Goal: Information Seeking & Learning: Learn about a topic

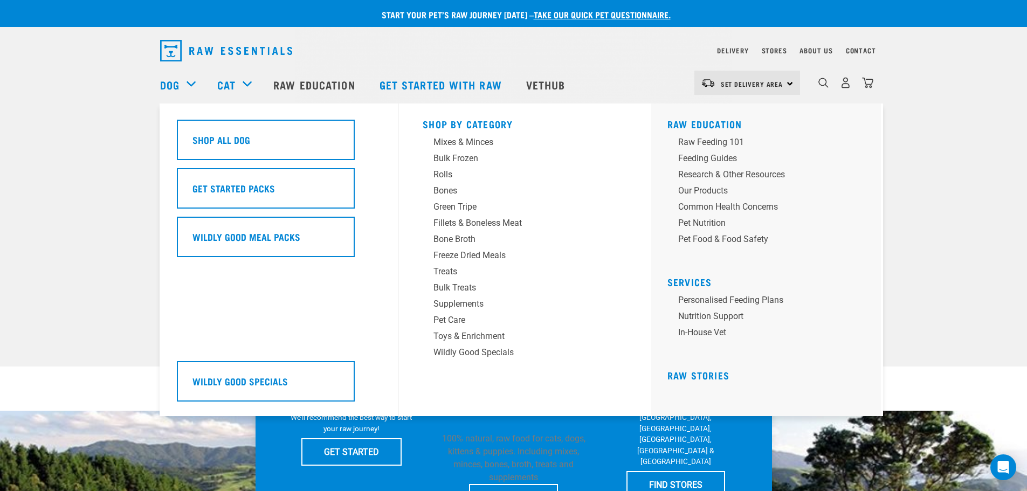
click at [189, 80] on div "Dog" at bounding box center [183, 84] width 46 height 43
click at [459, 158] on div "Bulk Frozen" at bounding box center [517, 158] width 168 height 13
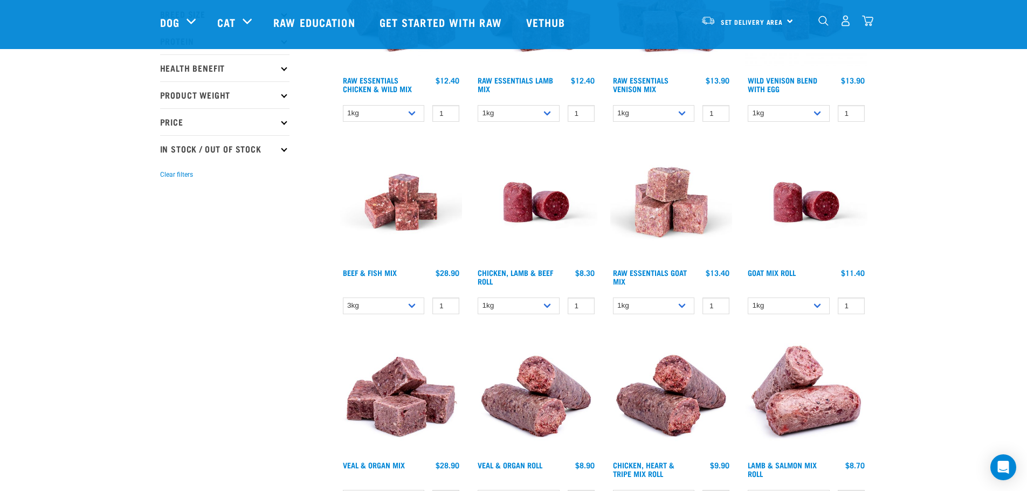
scroll to position [216, 0]
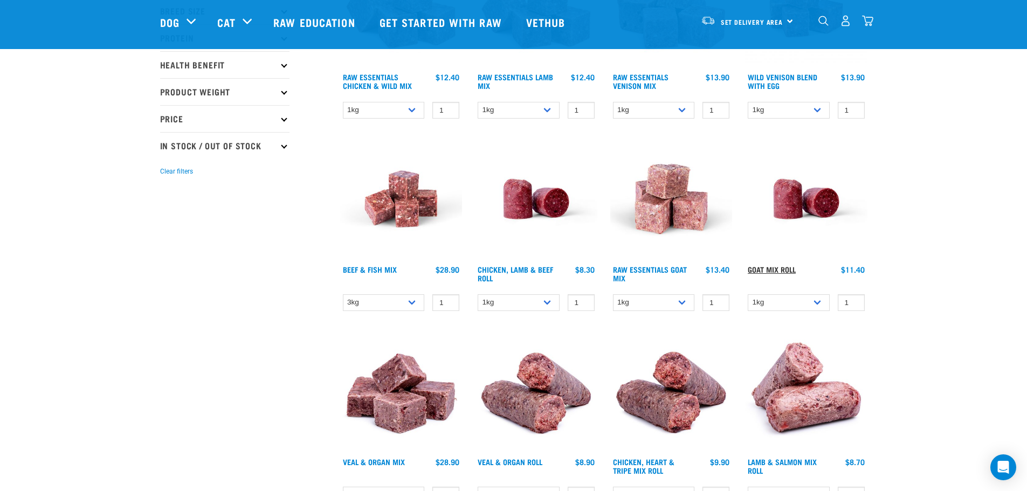
click at [767, 267] on link "Goat Mix Roll" at bounding box center [772, 269] width 48 height 4
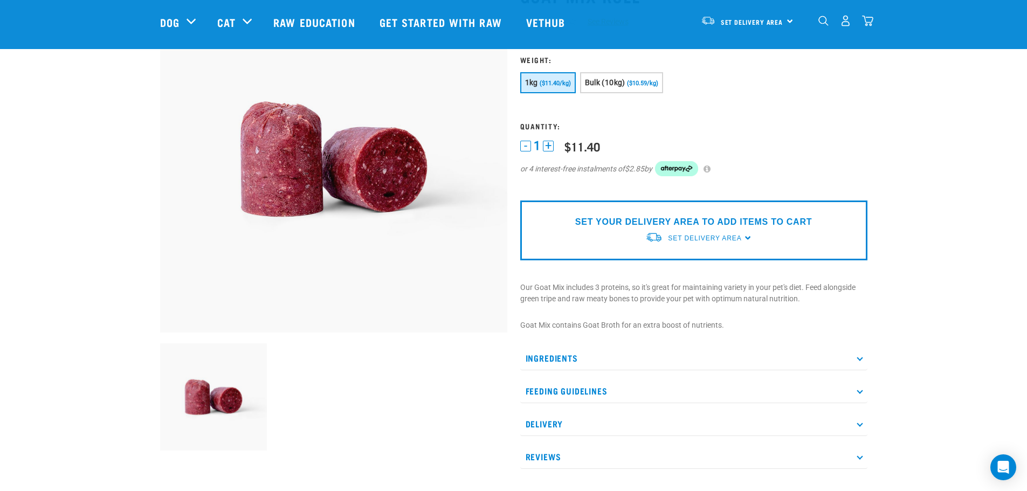
scroll to position [121, 0]
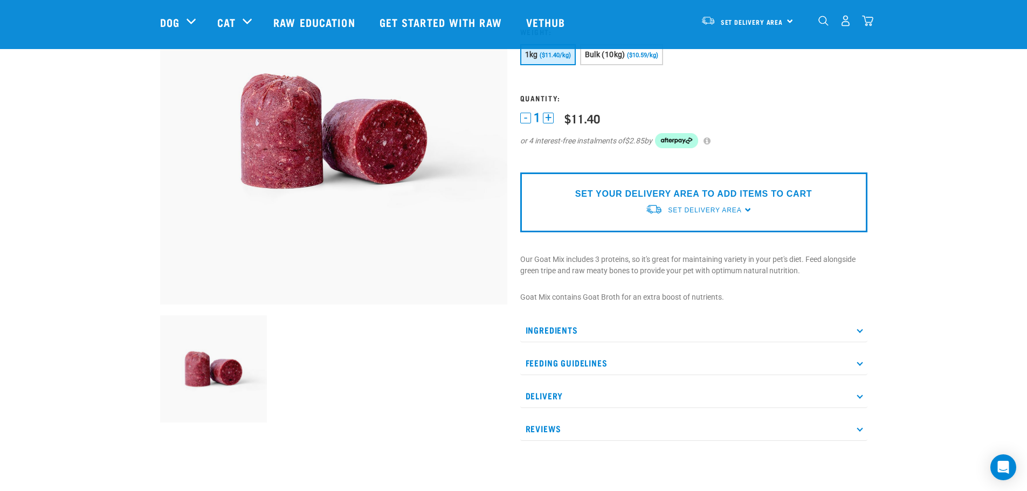
click at [859, 329] on icon at bounding box center [859, 330] width 6 height 6
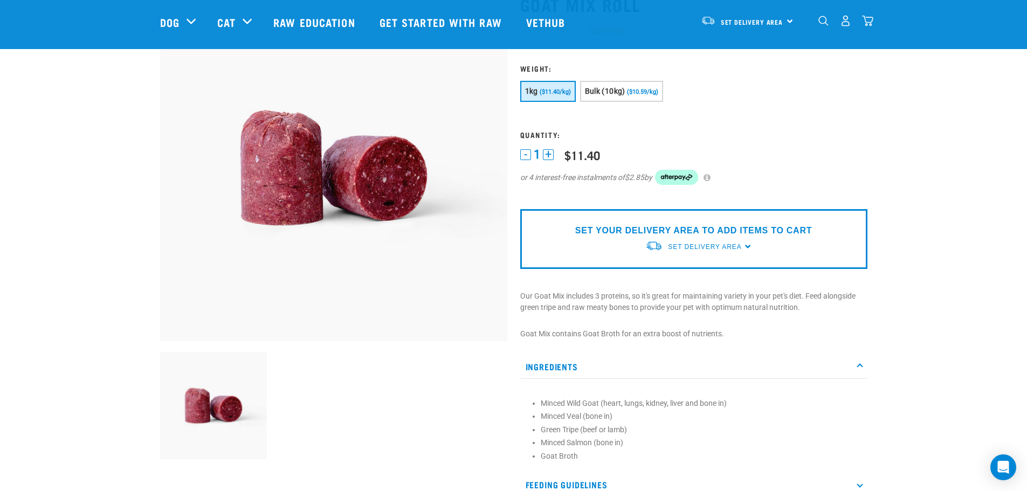
scroll to position [67, 0]
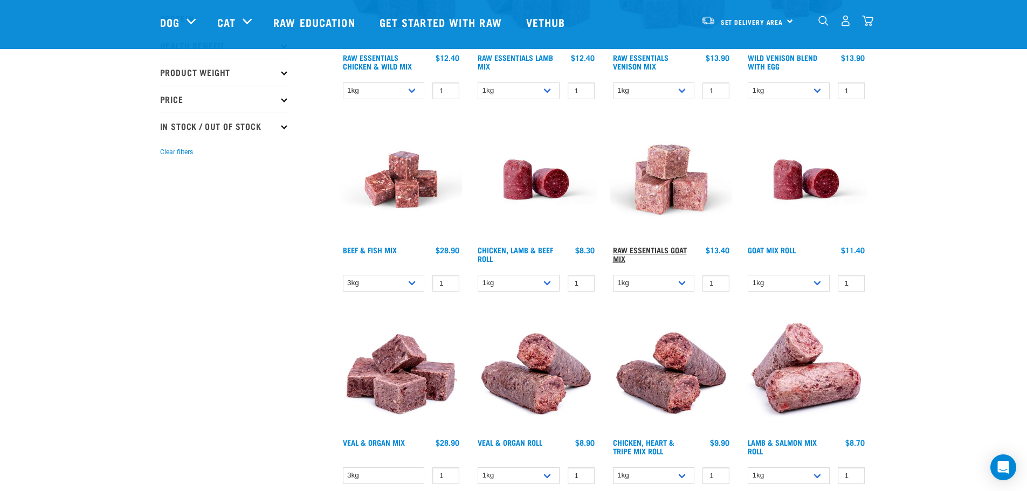
scroll to position [233, 0]
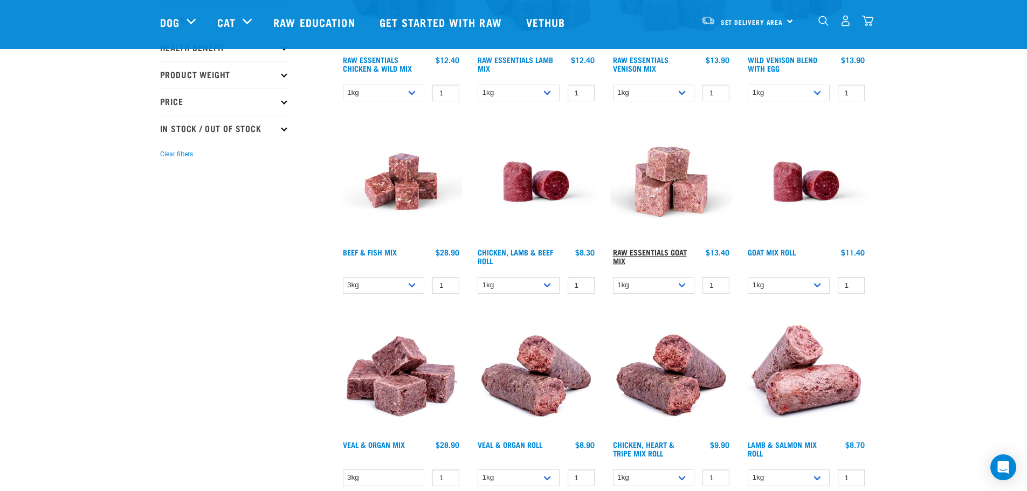
click at [661, 251] on link "Raw Essentials Goat Mix" at bounding box center [650, 256] width 74 height 12
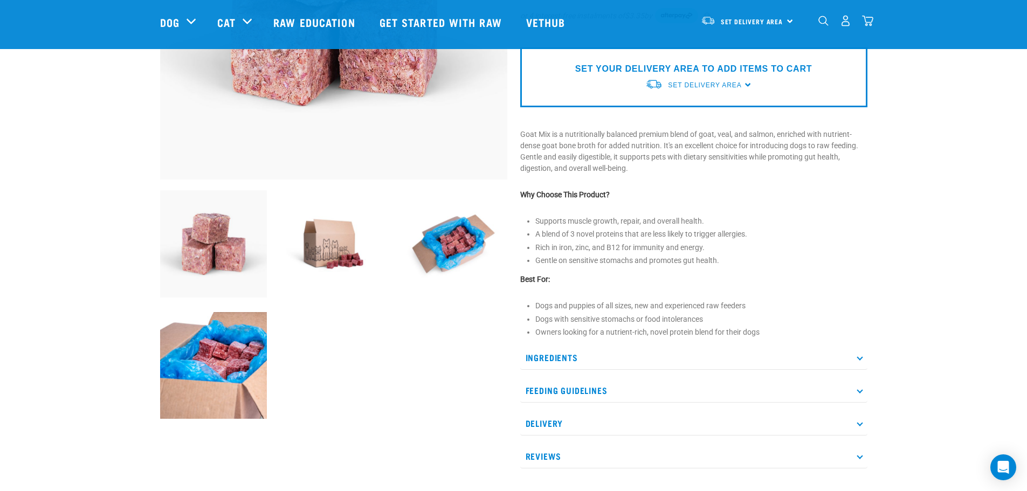
scroll to position [256, 0]
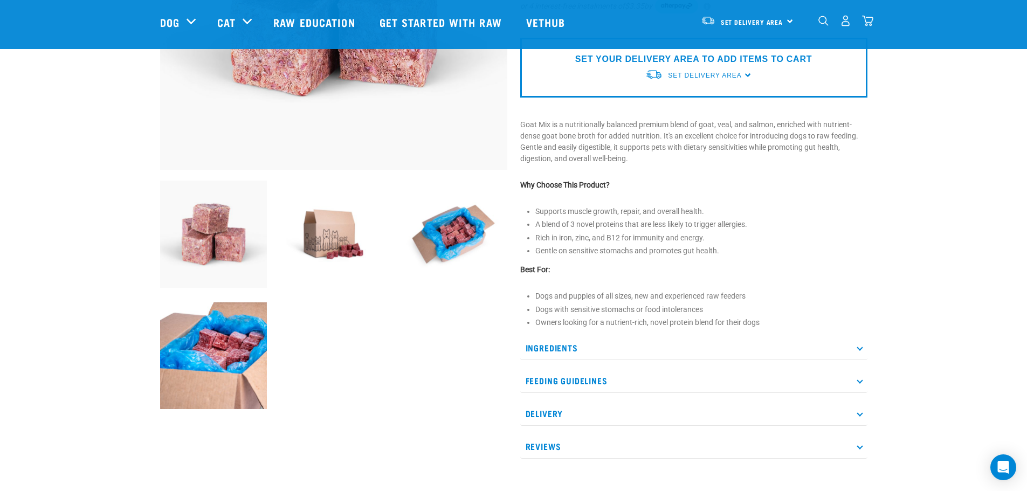
click at [862, 350] on p "Ingredients" at bounding box center [693, 348] width 347 height 24
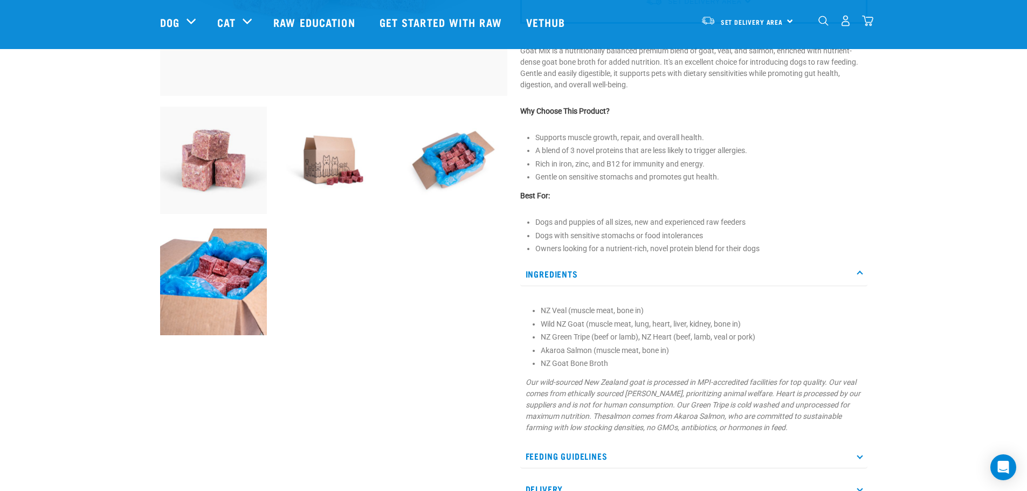
scroll to position [364, 0]
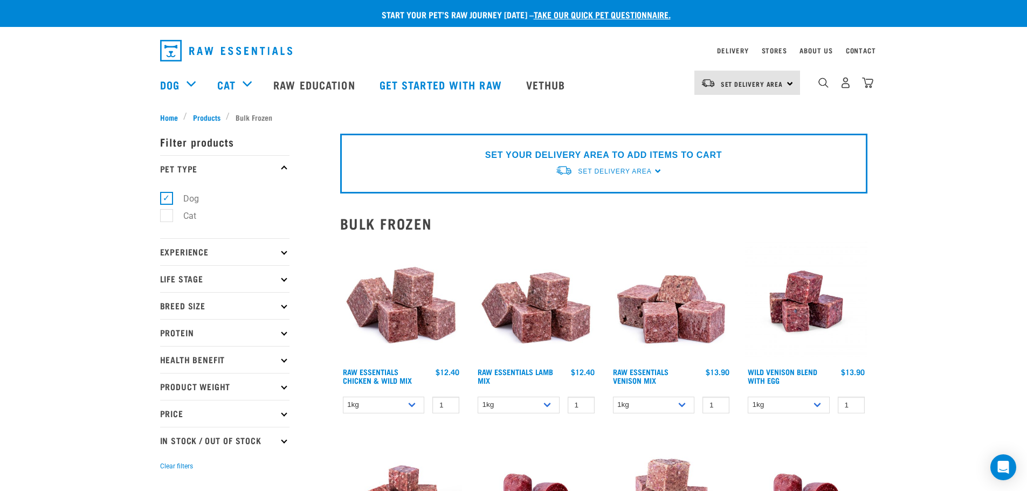
click at [663, 323] on img at bounding box center [671, 301] width 122 height 122
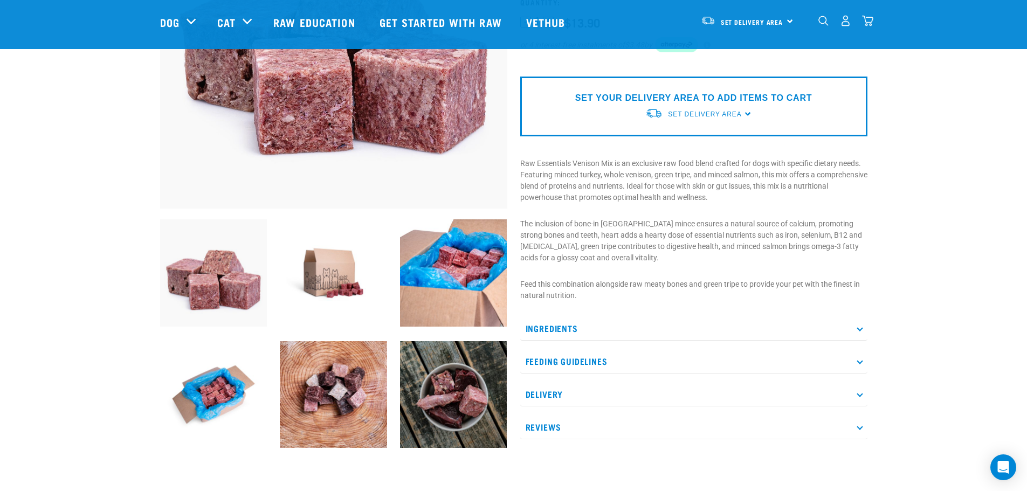
scroll to position [175, 0]
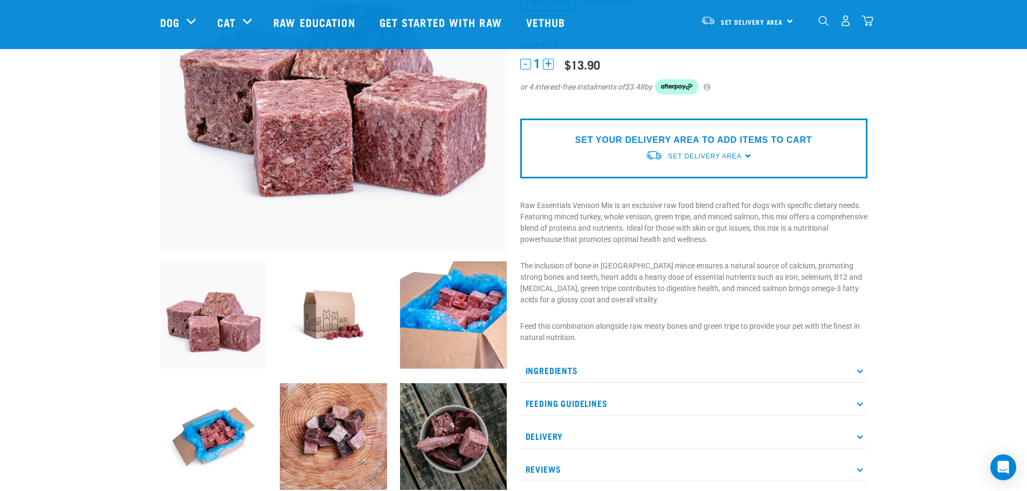
click at [715, 368] on p "Ingredients" at bounding box center [693, 370] width 347 height 24
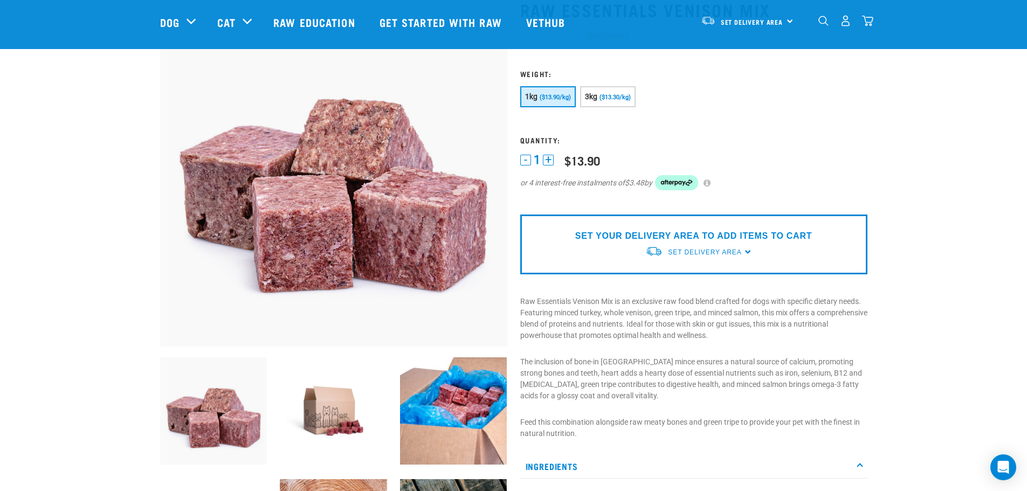
scroll to position [81, 0]
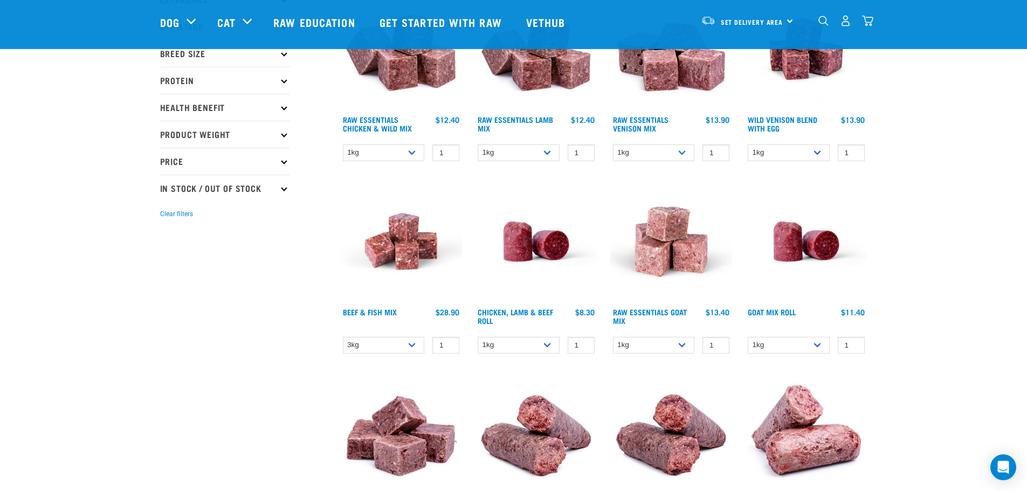
scroll to position [175, 0]
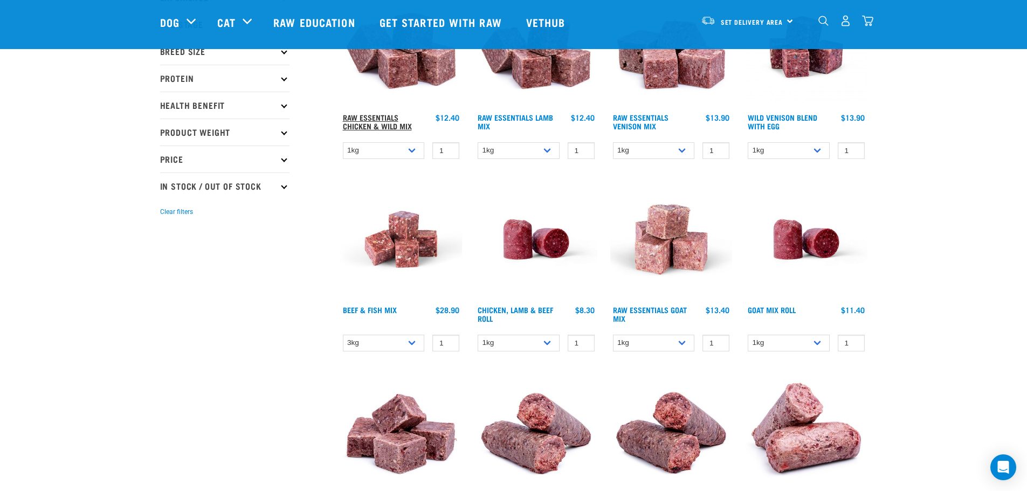
click at [364, 127] on link "Raw Essentials Chicken & Wild Mix" at bounding box center [377, 121] width 69 height 12
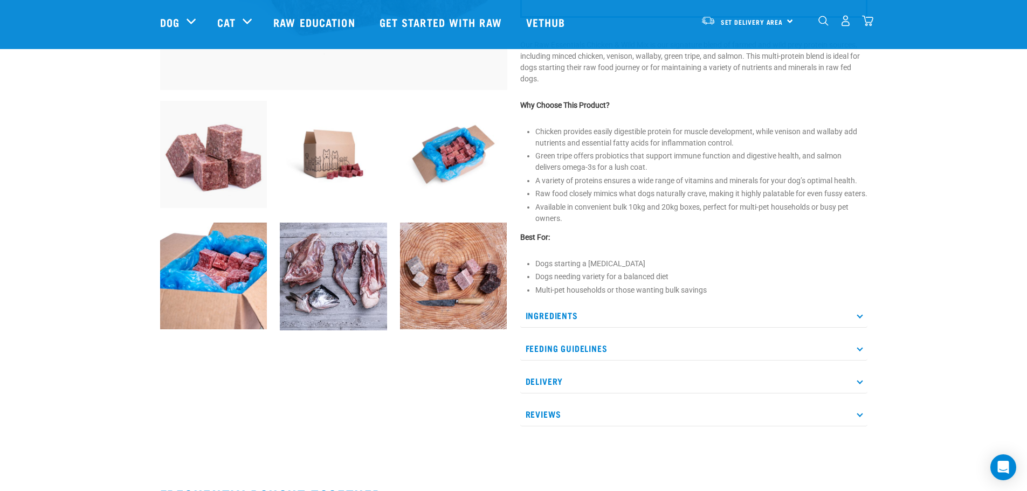
scroll to position [337, 0]
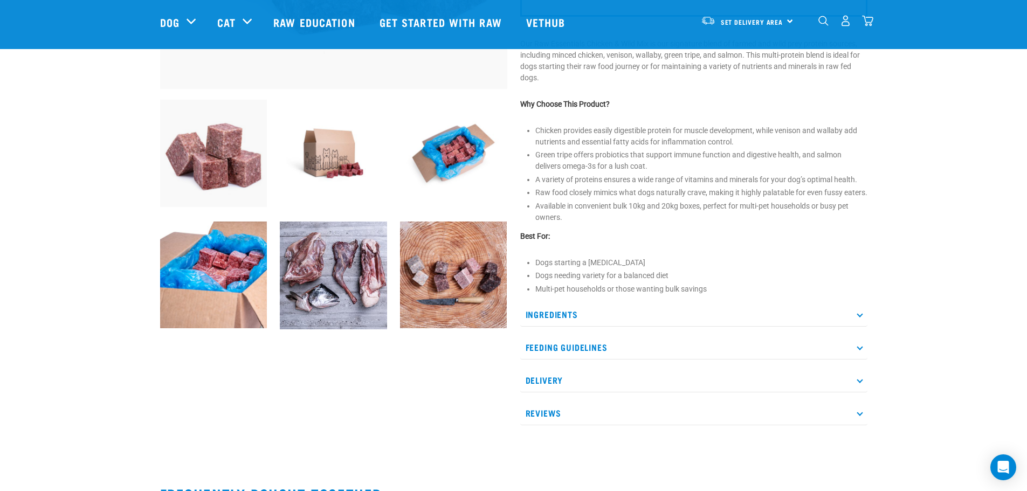
click at [856, 317] on icon at bounding box center [859, 314] width 6 height 6
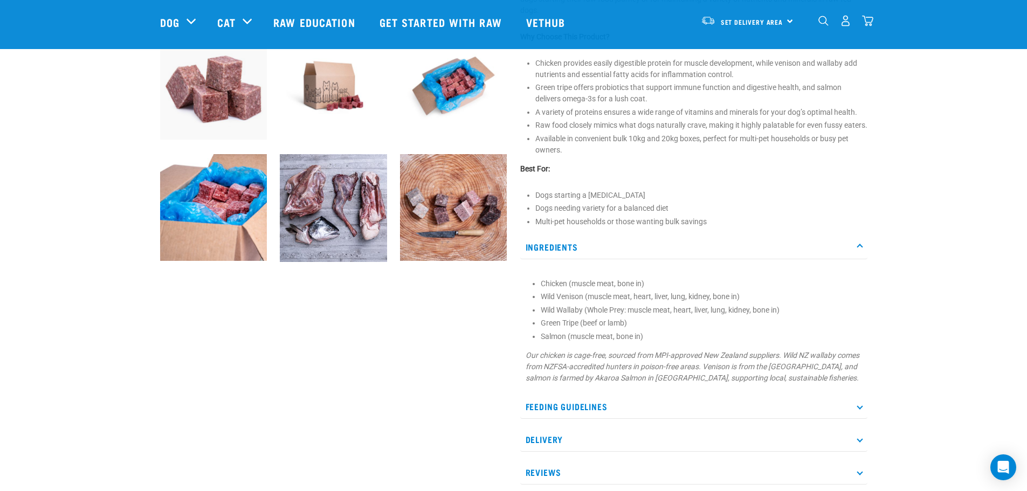
scroll to position [418, 0]
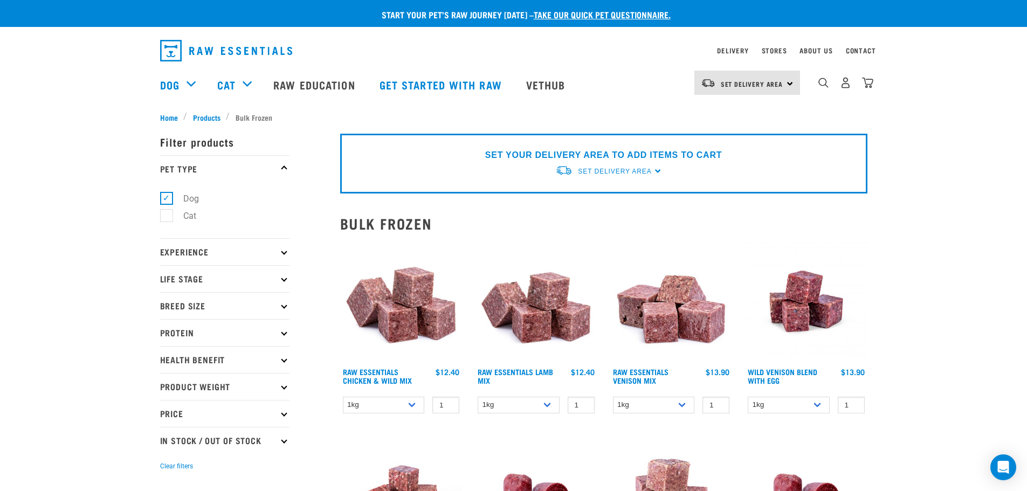
click at [166, 217] on label "Cat" at bounding box center [183, 215] width 34 height 13
click at [163, 217] on input "Cat" at bounding box center [163, 214] width 7 height 7
checkbox input "true"
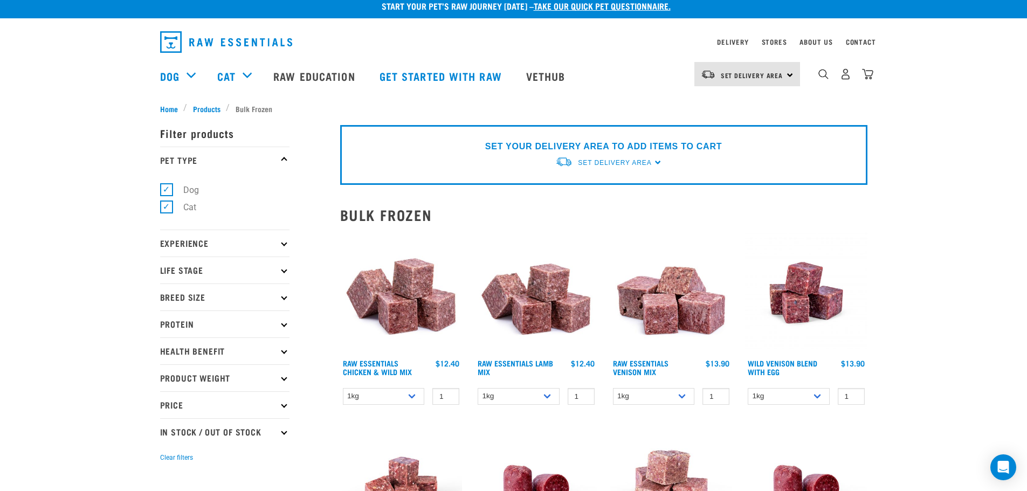
scroll to position [13, 0]
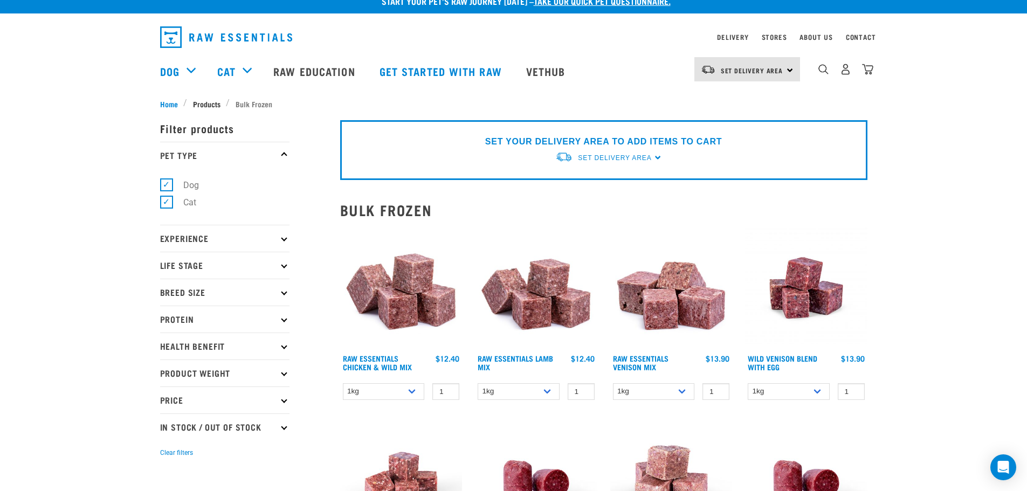
click at [209, 101] on span "Products" at bounding box center [206, 103] width 27 height 11
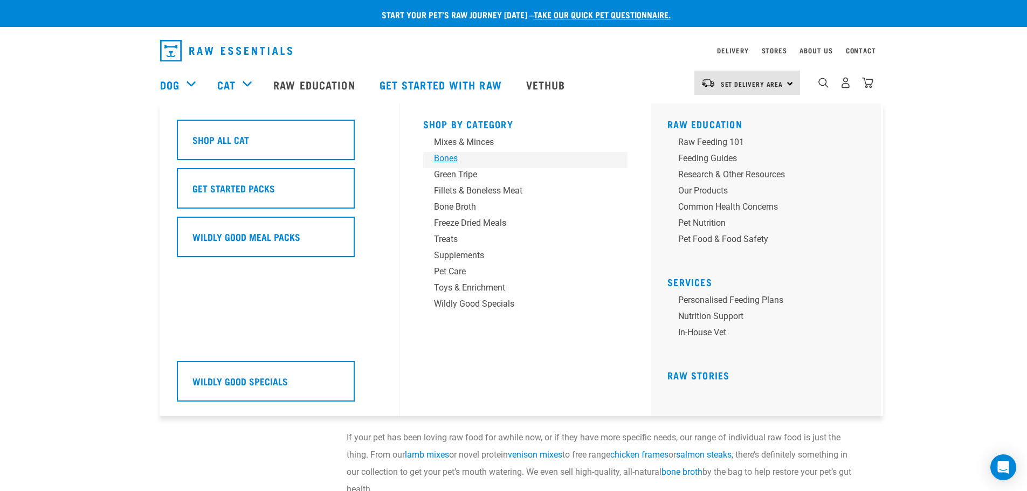
click at [440, 155] on div "Bones" at bounding box center [518, 158] width 168 height 13
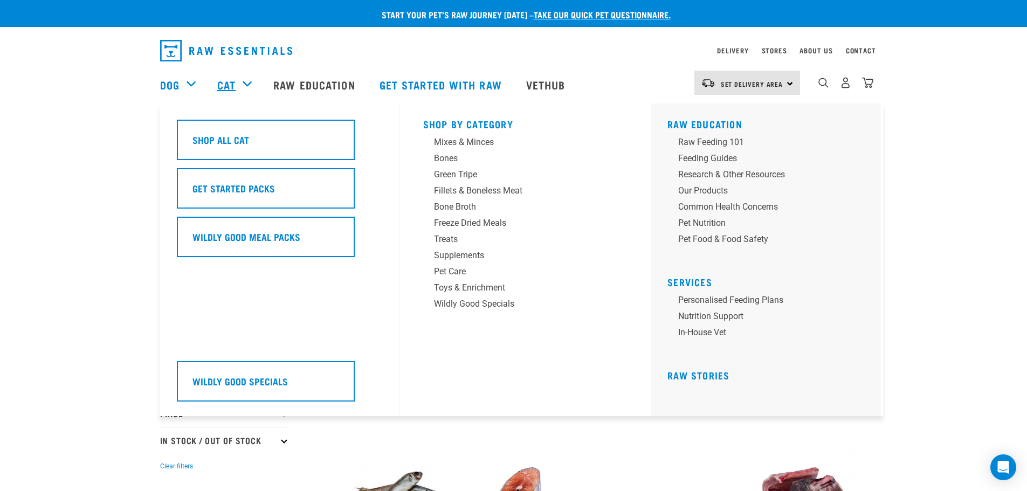
click at [228, 87] on link "Cat" at bounding box center [226, 85] width 18 height 16
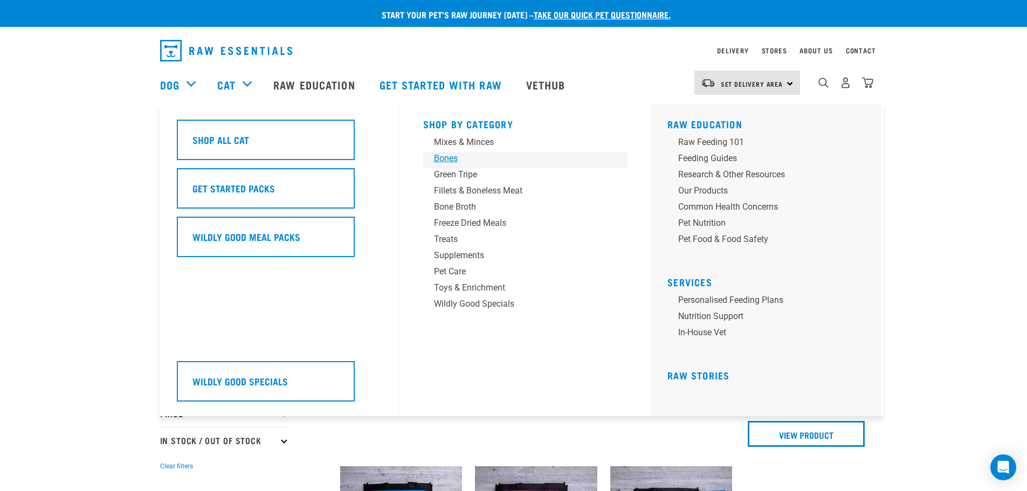
click at [444, 159] on div "Bones" at bounding box center [518, 158] width 168 height 13
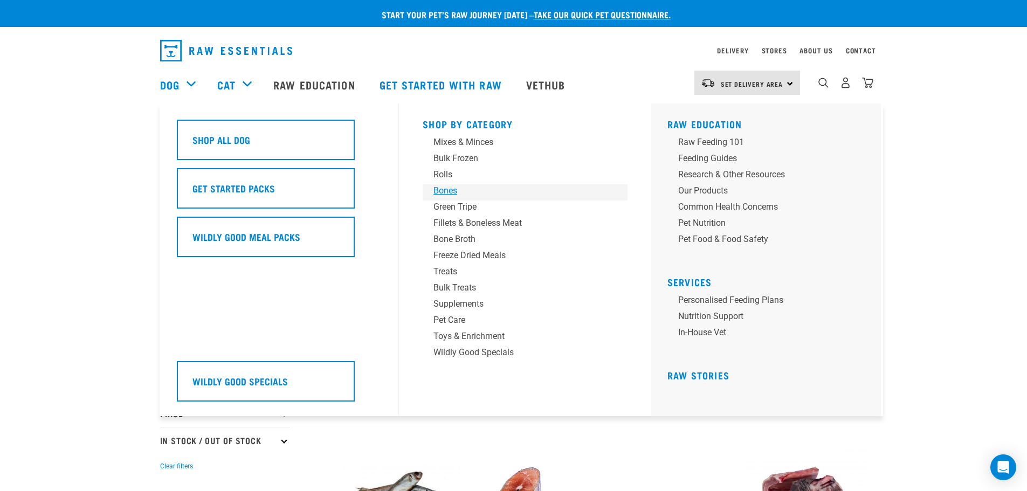
click at [446, 190] on div "Bones" at bounding box center [517, 190] width 168 height 13
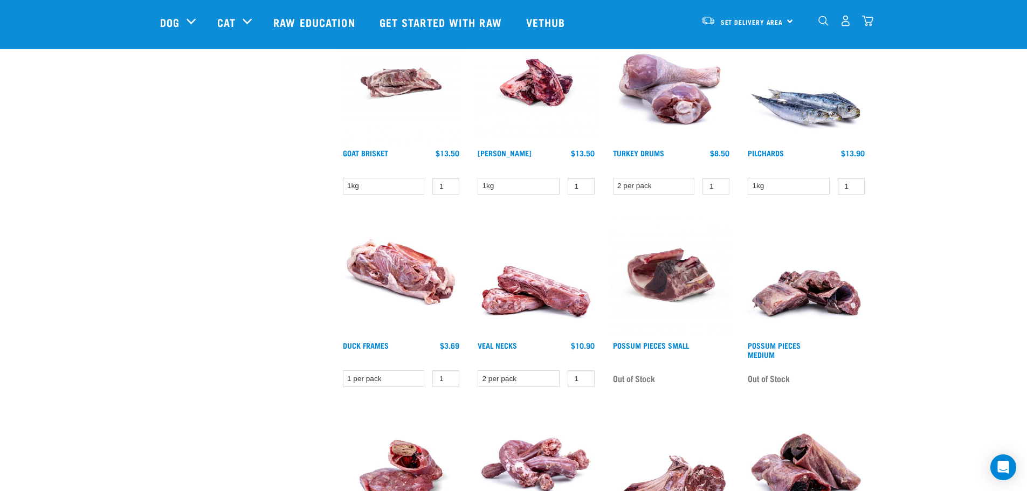
scroll to position [593, 0]
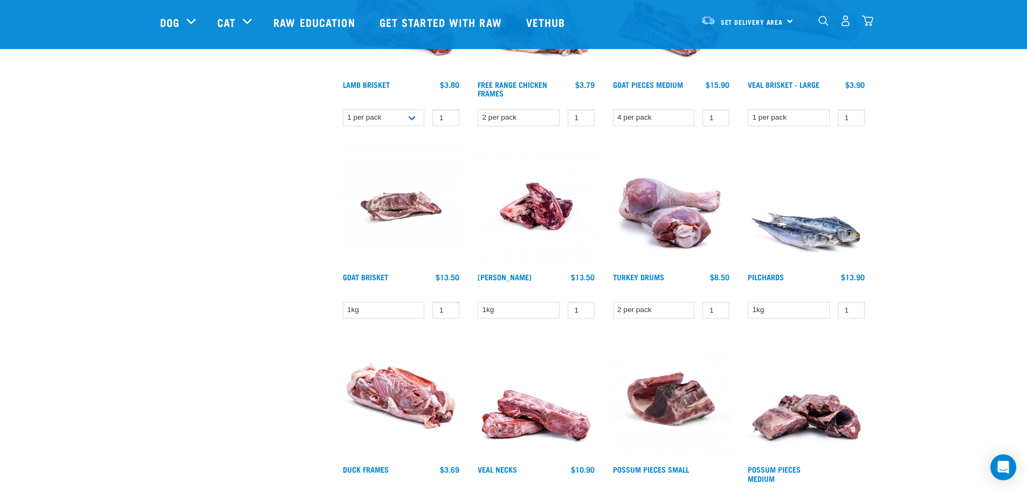
click at [542, 414] on img at bounding box center [536, 399] width 122 height 122
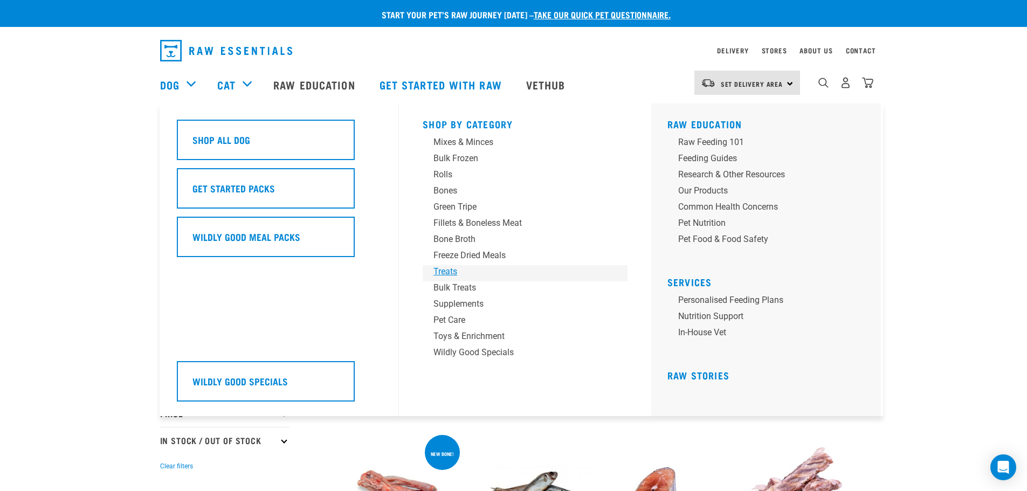
click at [455, 271] on div "Treats" at bounding box center [517, 271] width 168 height 13
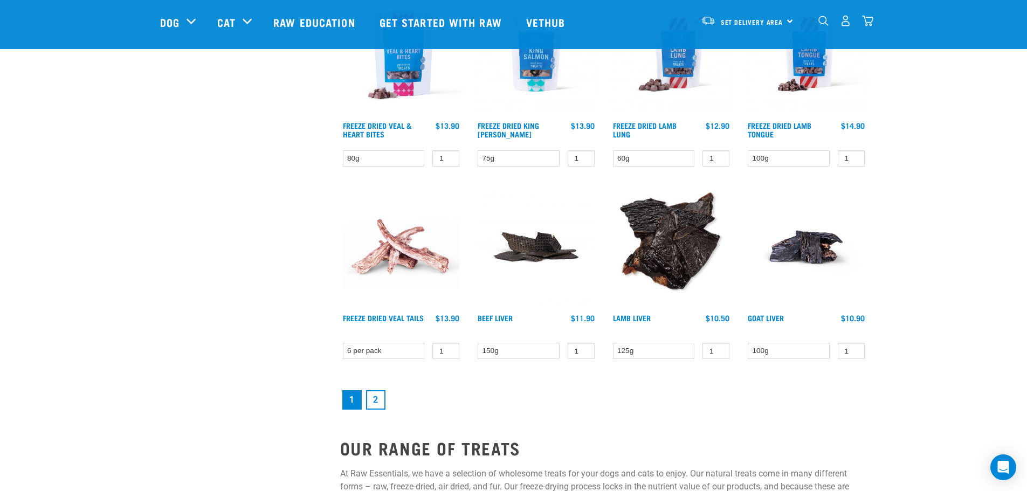
scroll to position [1347, 0]
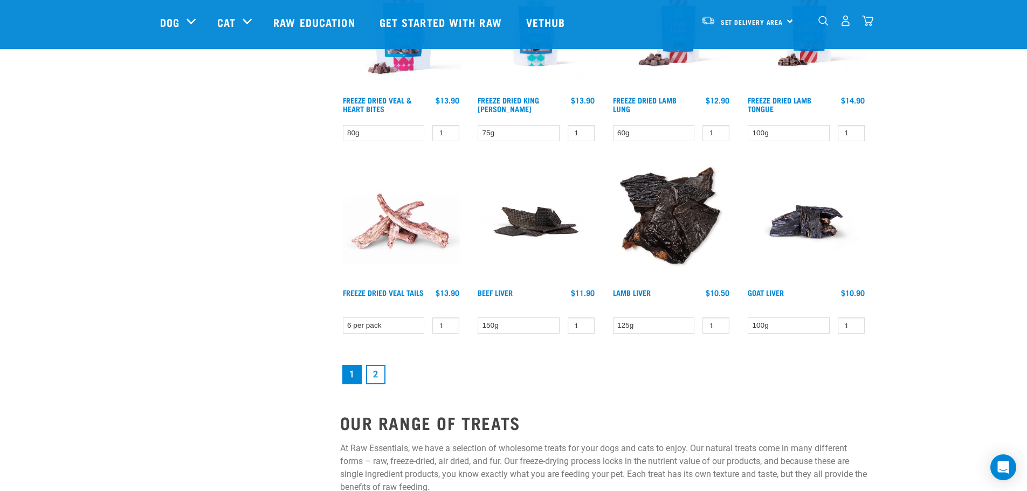
click at [373, 374] on link "2" at bounding box center [375, 374] width 19 height 19
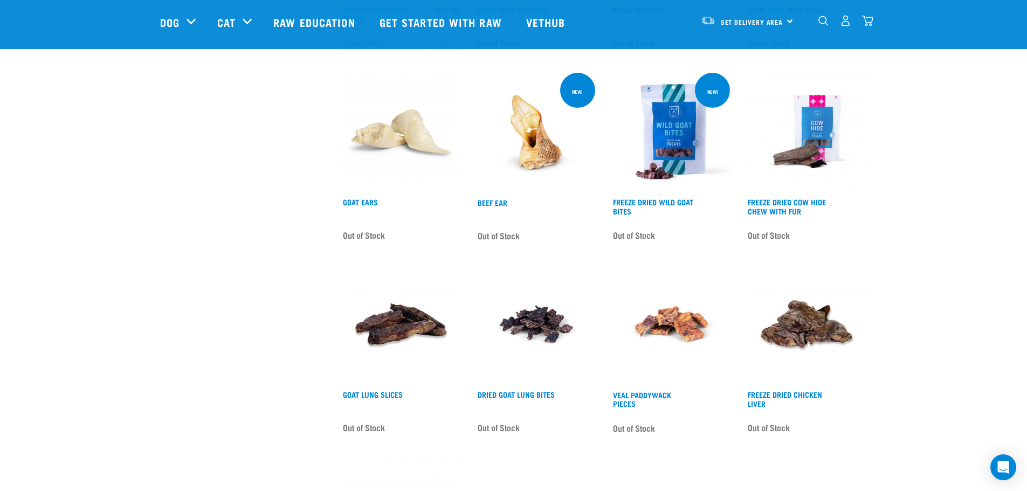
scroll to position [1064, 0]
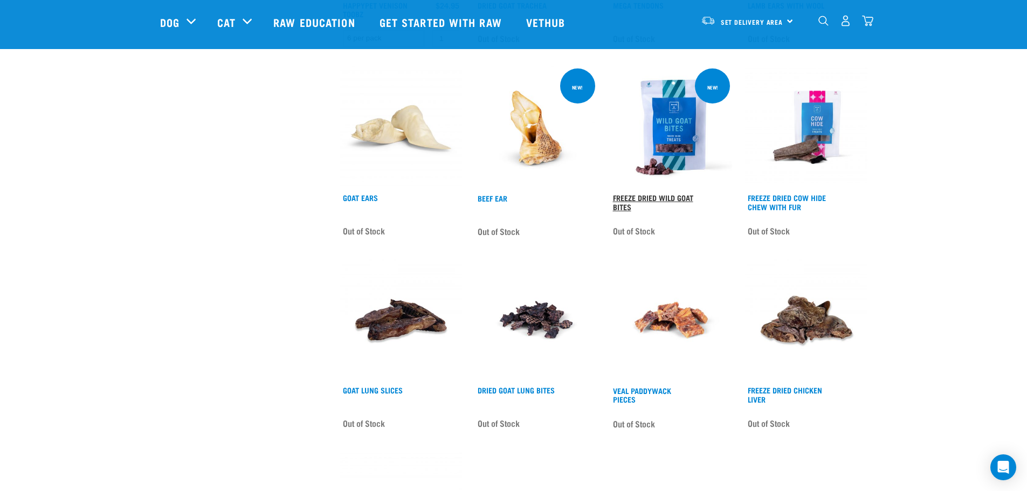
click at [682, 196] on link "Freeze Dried Wild Goat Bites" at bounding box center [653, 202] width 80 height 12
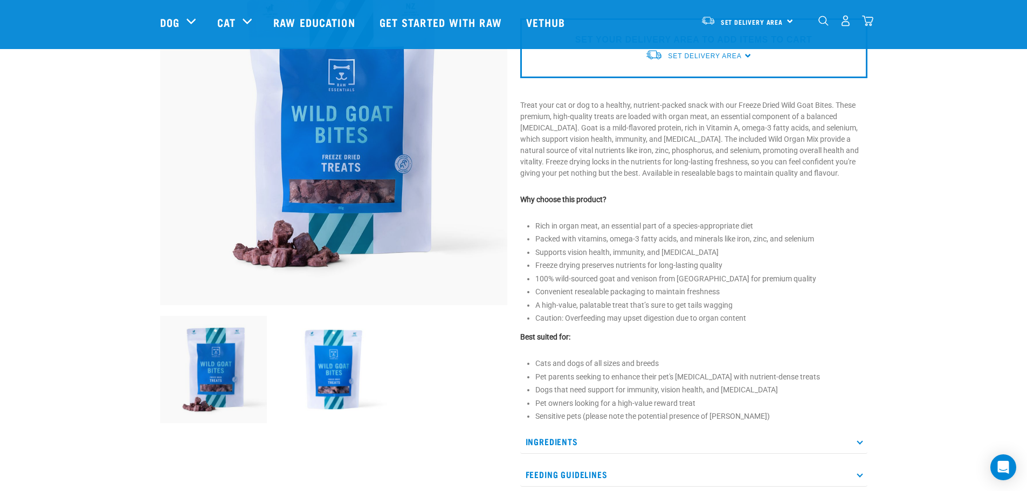
scroll to position [135, 0]
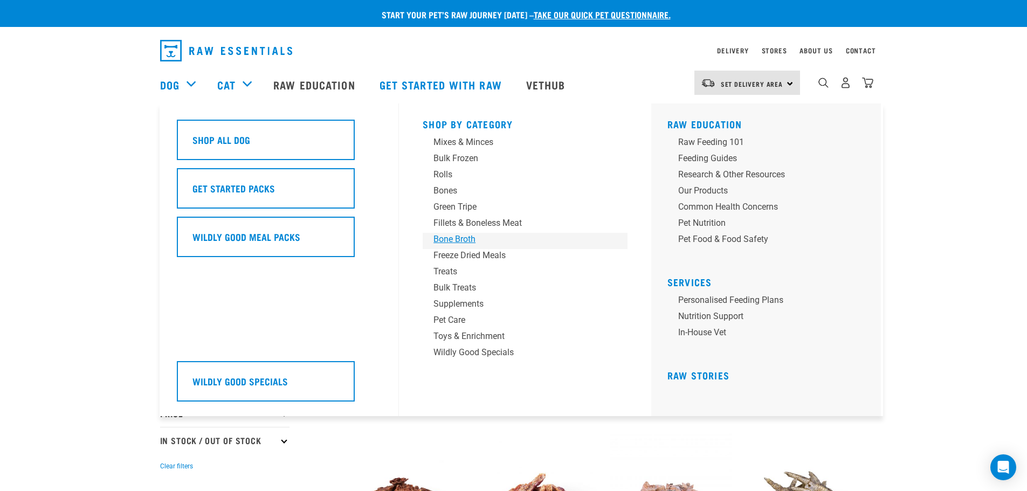
click at [460, 234] on div "Bone Broth" at bounding box center [517, 239] width 168 height 13
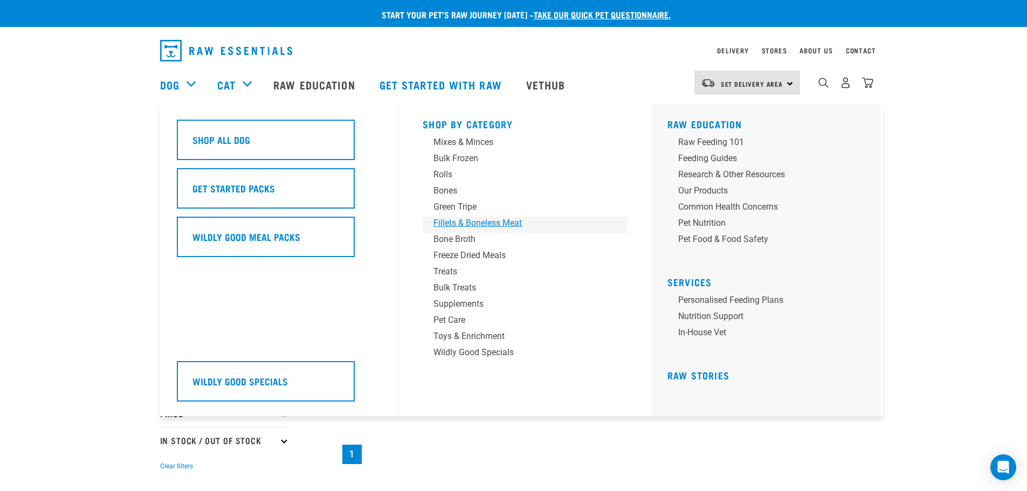
click at [459, 224] on div "Fillets & Boneless Meat" at bounding box center [517, 223] width 168 height 13
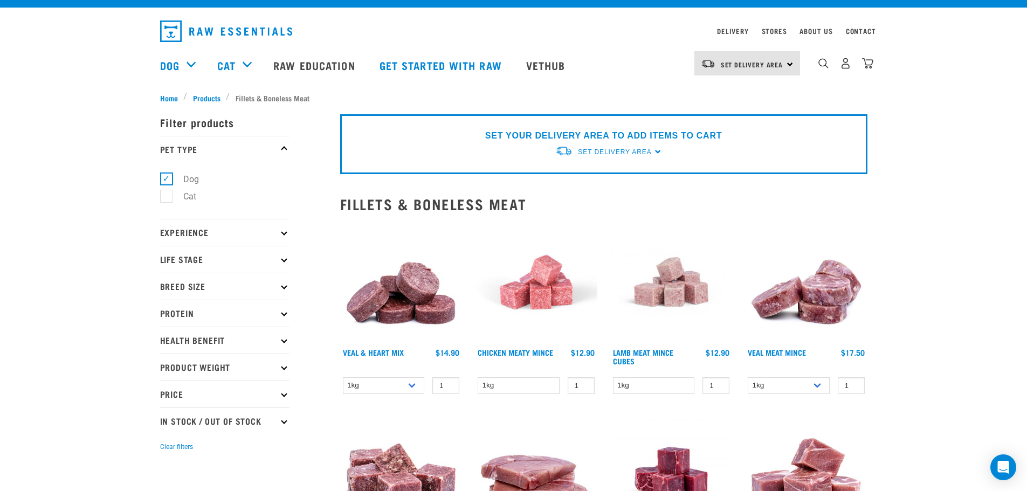
scroll to position [148, 0]
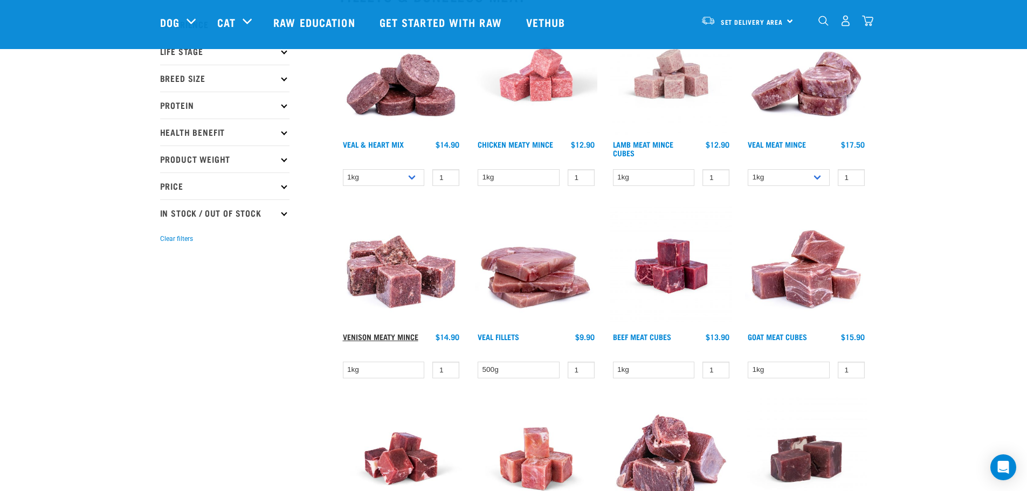
click at [377, 337] on link "Venison Meaty Mince" at bounding box center [380, 337] width 75 height 4
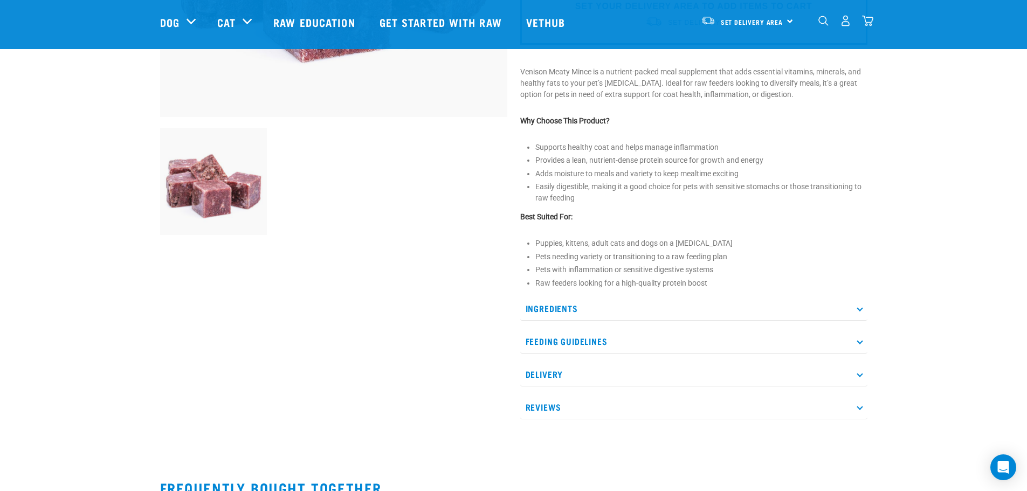
scroll to position [337, 0]
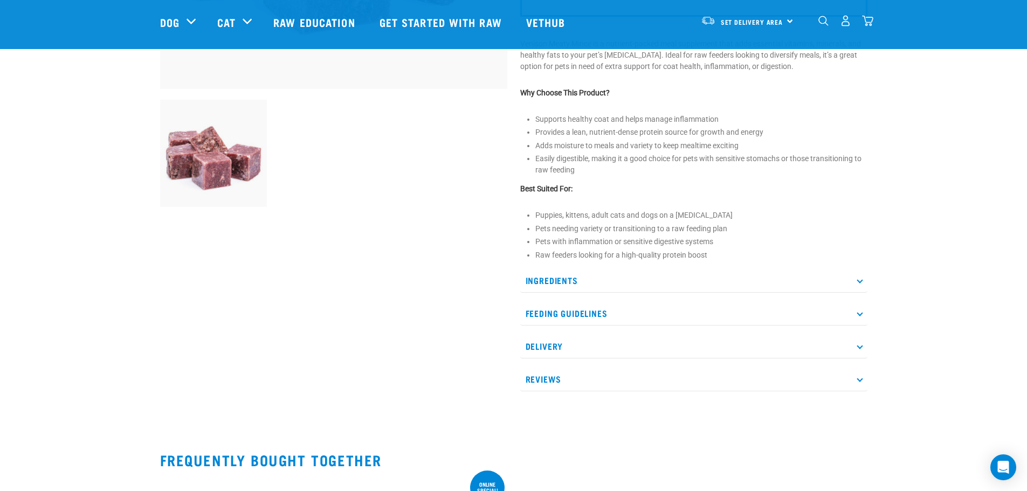
click at [567, 279] on p "Ingredients" at bounding box center [693, 280] width 347 height 24
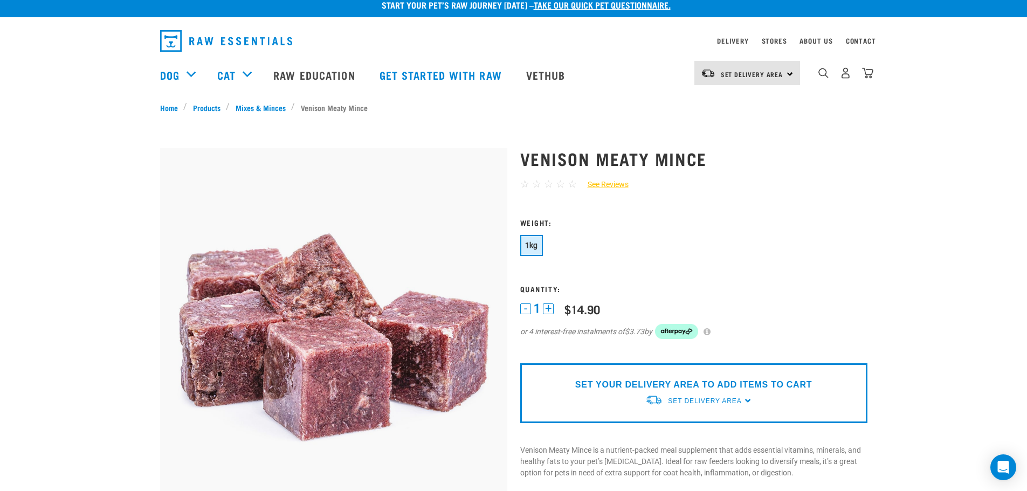
scroll to position [0, 0]
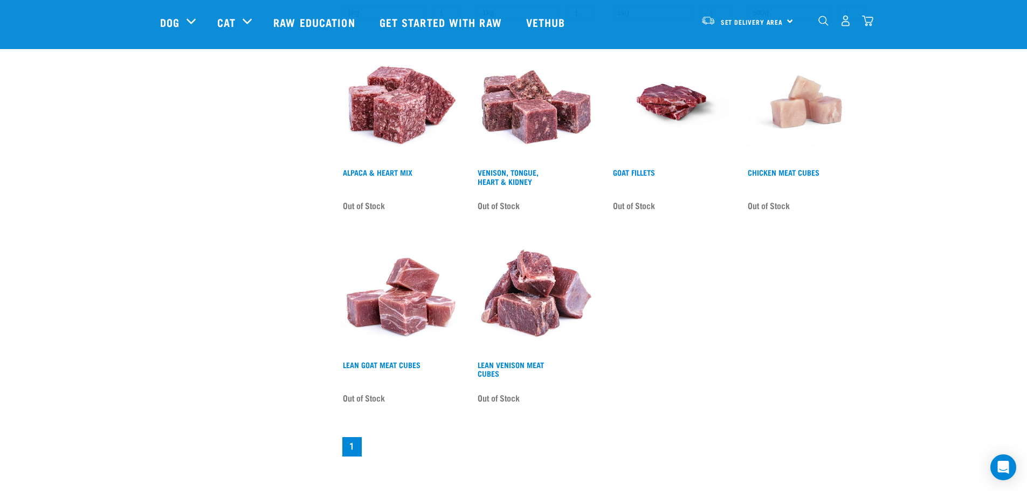
scroll to position [579, 0]
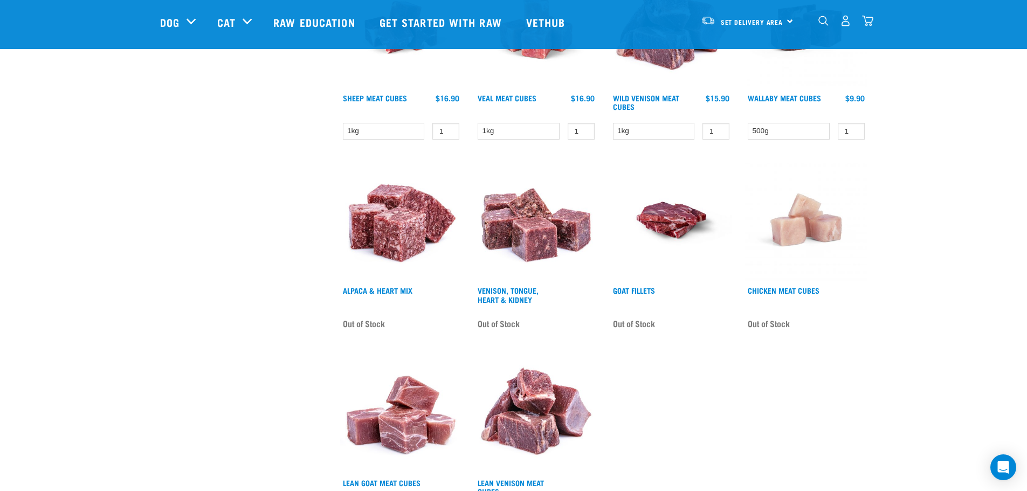
click at [641, 322] on span "Out of Stock" at bounding box center [634, 323] width 42 height 16
click at [636, 288] on link "Goat Fillets" at bounding box center [634, 290] width 42 height 4
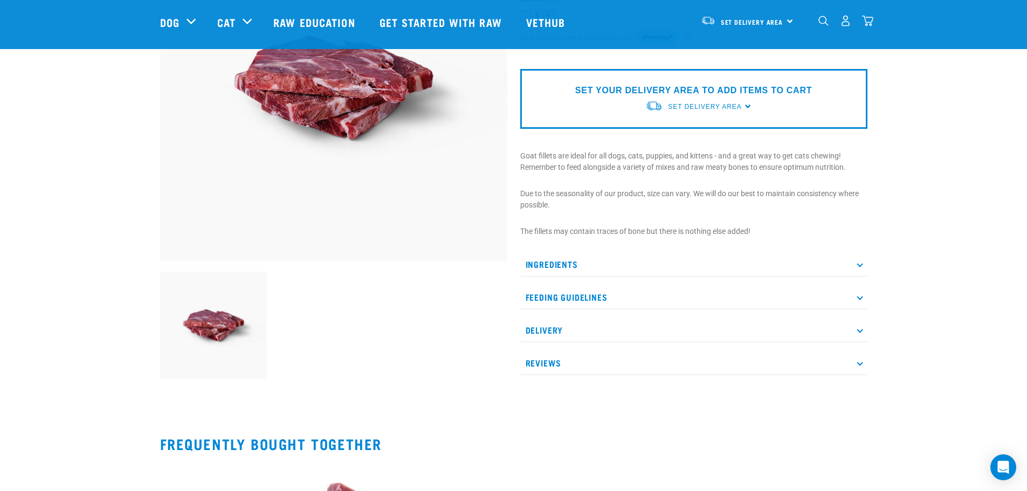
scroll to position [148, 0]
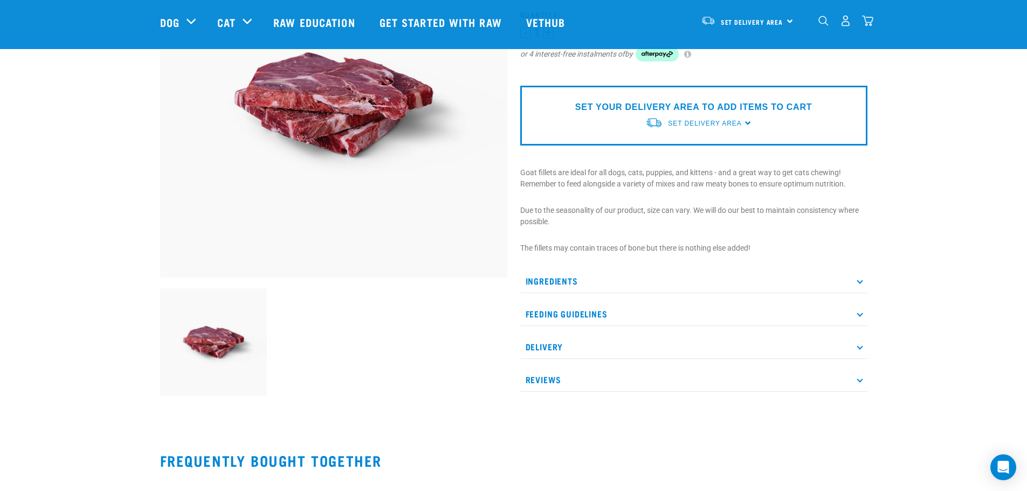
click at [565, 283] on p "Ingredients" at bounding box center [693, 281] width 347 height 24
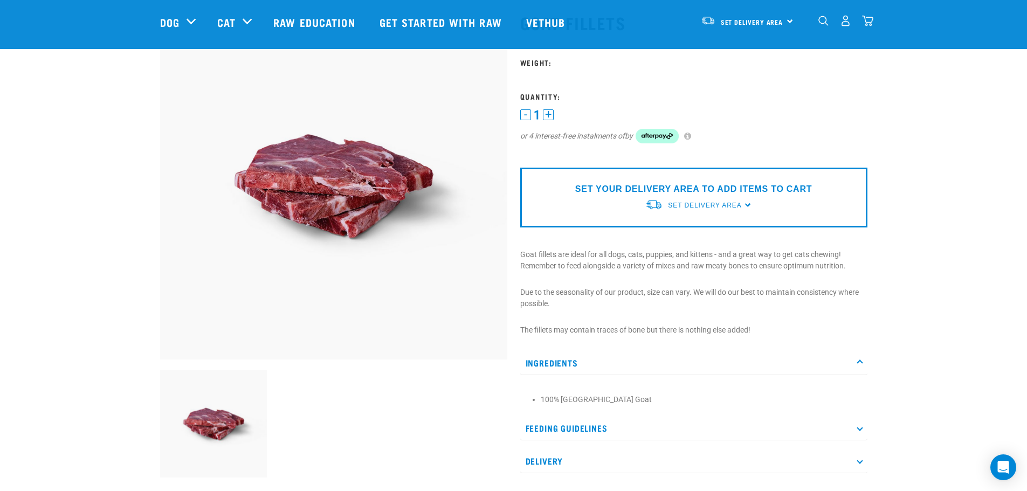
scroll to position [0, 0]
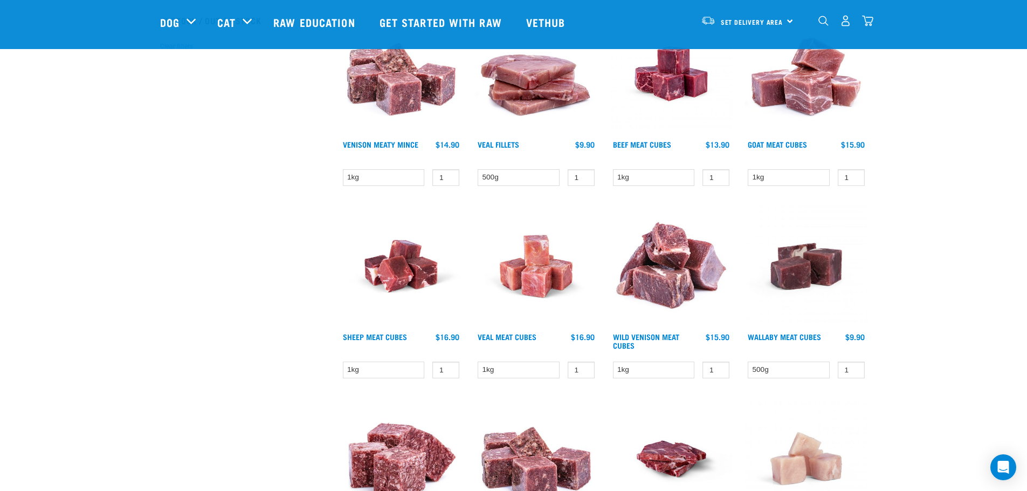
scroll to position [295, 0]
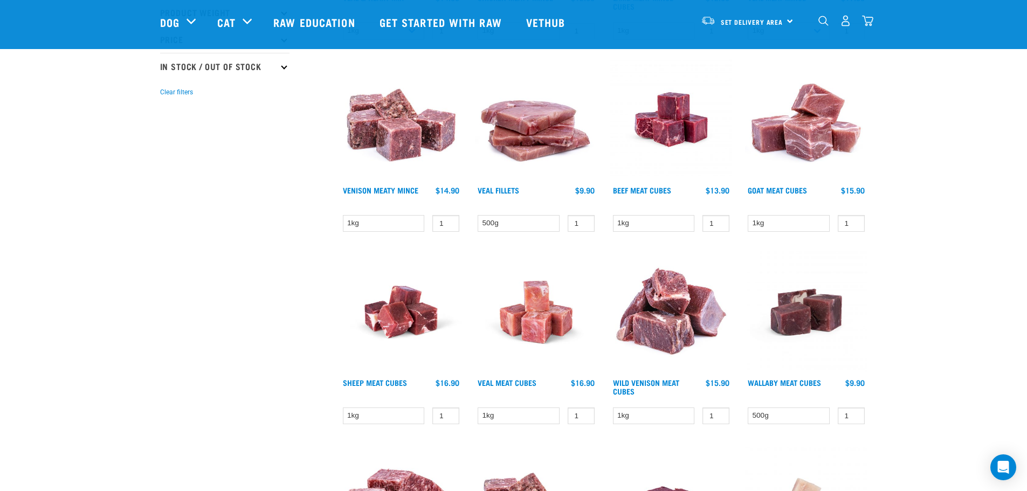
click at [400, 327] on img at bounding box center [401, 312] width 122 height 122
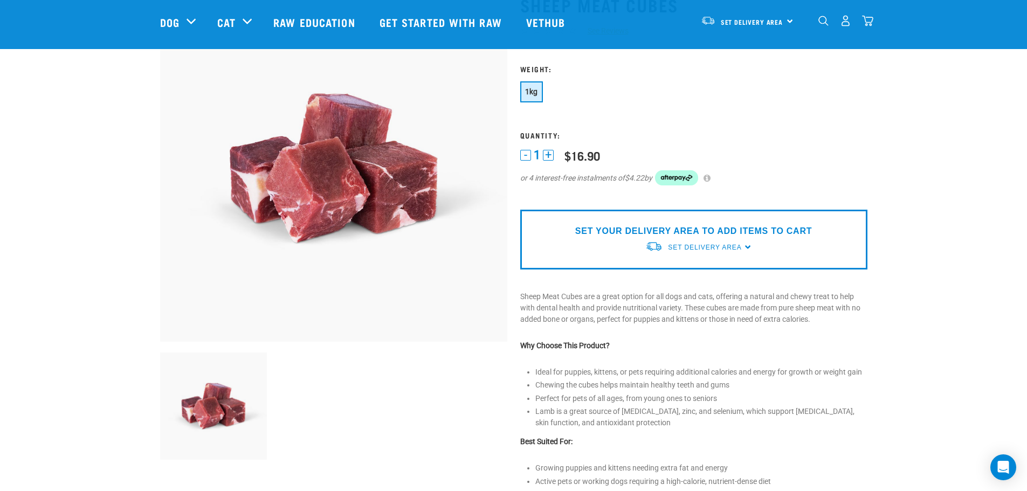
scroll to position [94, 0]
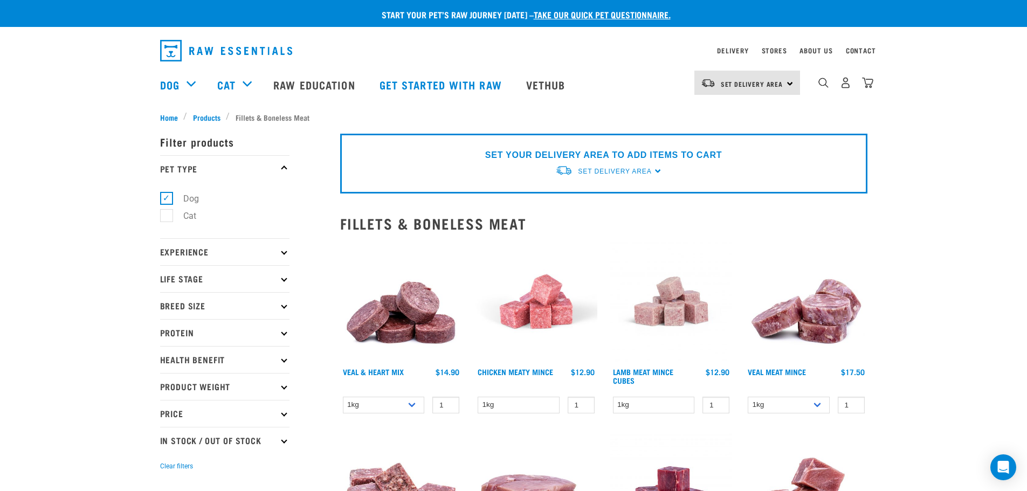
click at [170, 213] on label "Cat" at bounding box center [183, 215] width 34 height 13
click at [167, 213] on input "Cat" at bounding box center [163, 214] width 7 height 7
checkbox input "true"
click at [166, 195] on label "Dog" at bounding box center [184, 198] width 37 height 13
click at [165, 195] on input "Dog" at bounding box center [163, 196] width 7 height 7
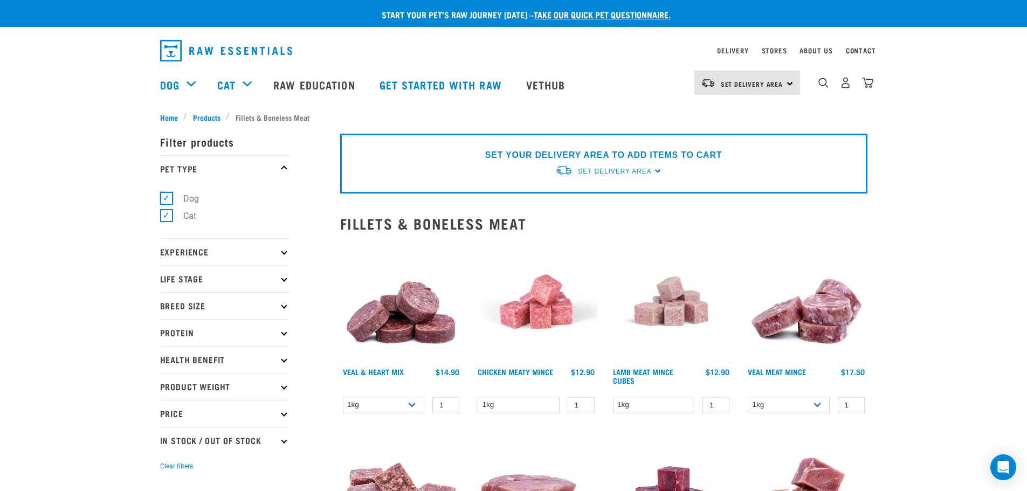
checkbox input "false"
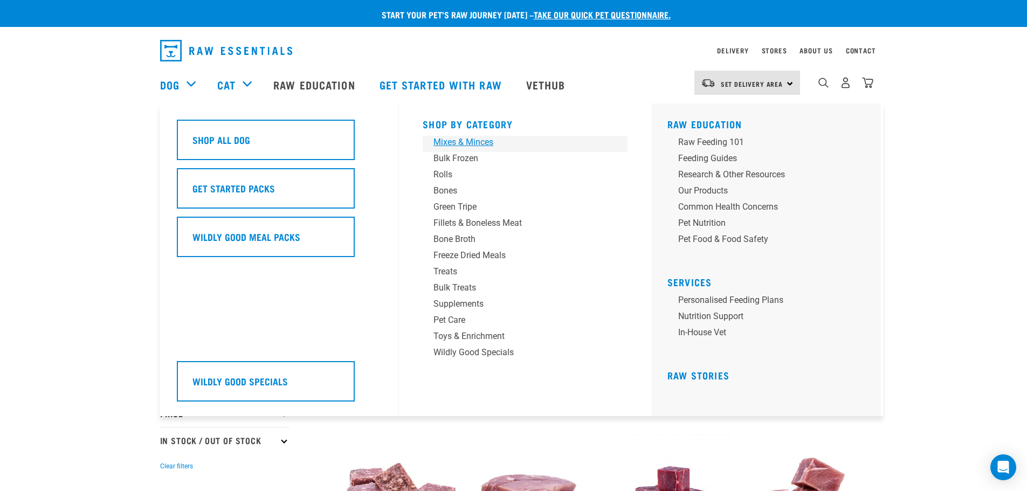
click at [439, 141] on div "Mixes & Minces" at bounding box center [517, 142] width 168 height 13
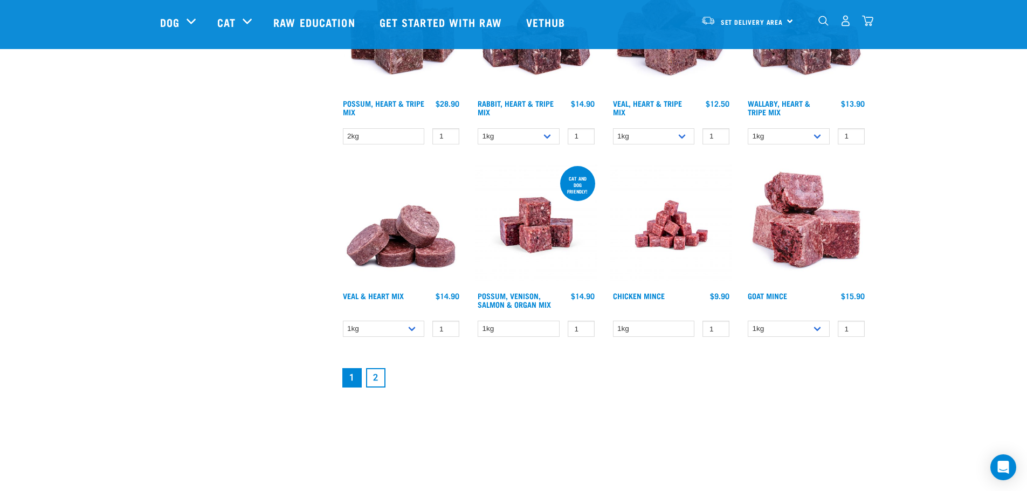
scroll to position [1347, 0]
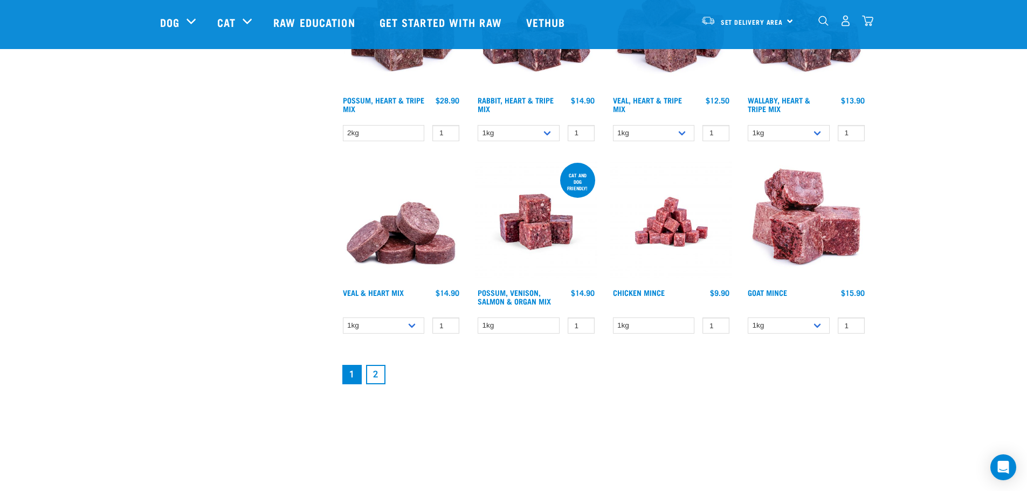
click at [373, 372] on link "2" at bounding box center [375, 374] width 19 height 19
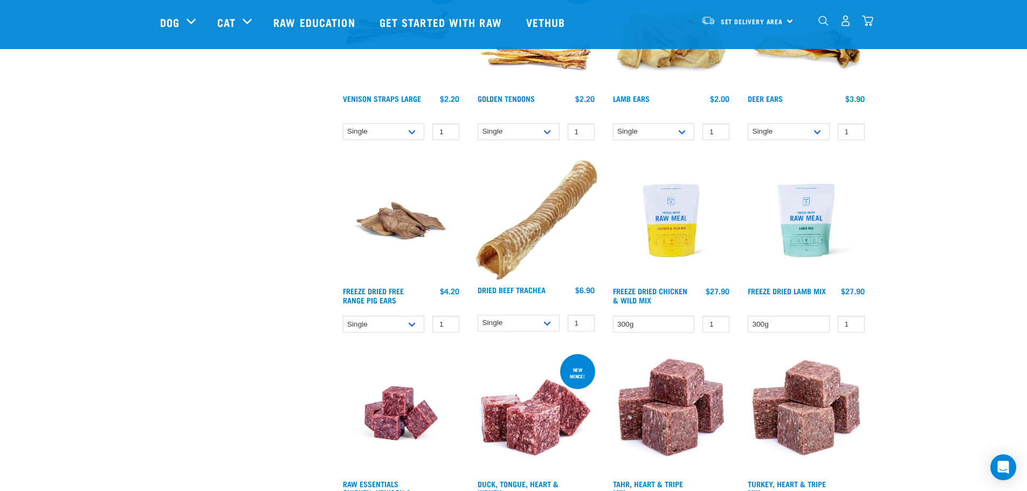
scroll to position [768, 0]
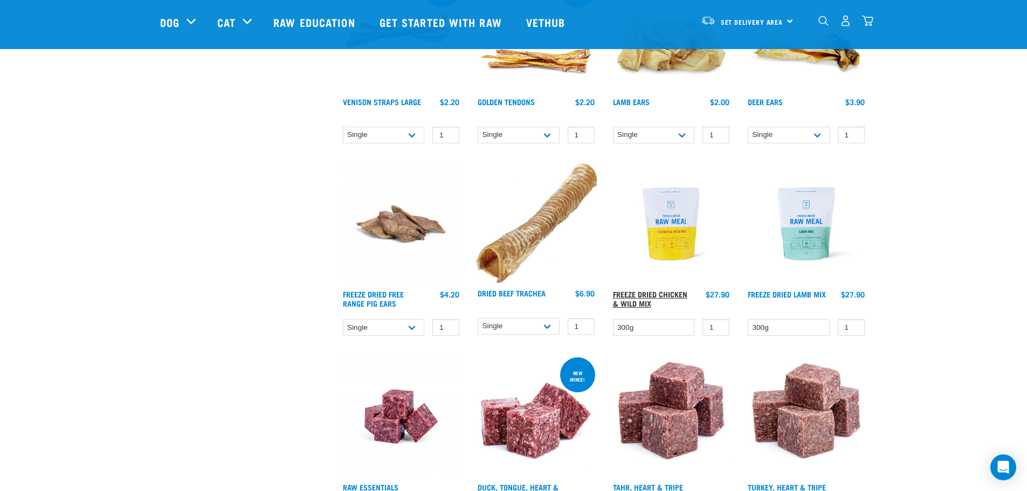
click at [639, 292] on link "Freeze Dried Chicken & Wild Mix" at bounding box center [650, 298] width 74 height 12
